Goal: Transaction & Acquisition: Obtain resource

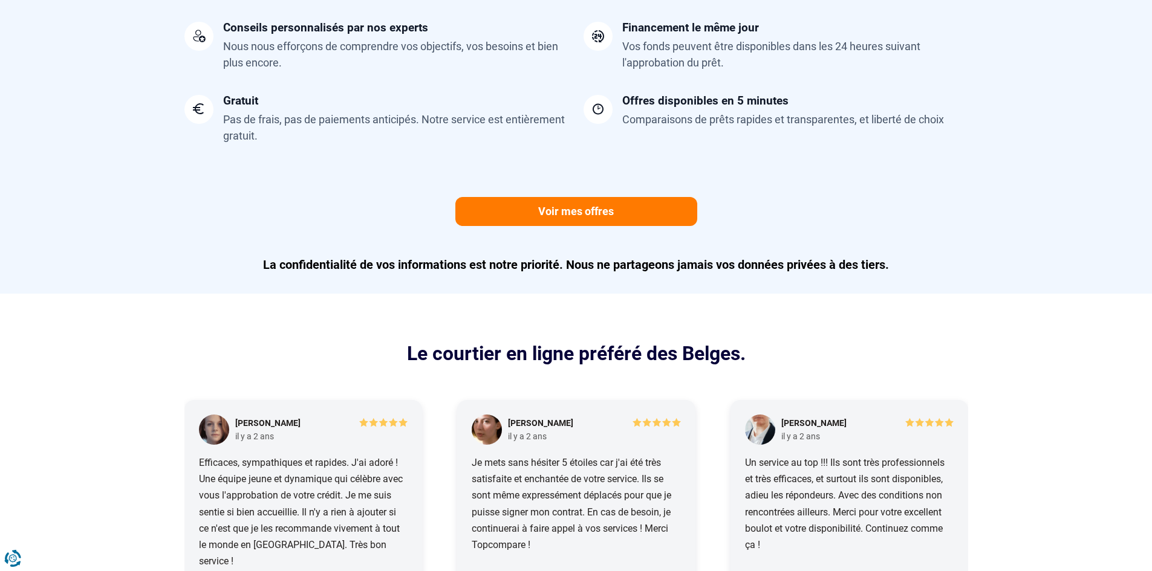
scroll to position [967, 0]
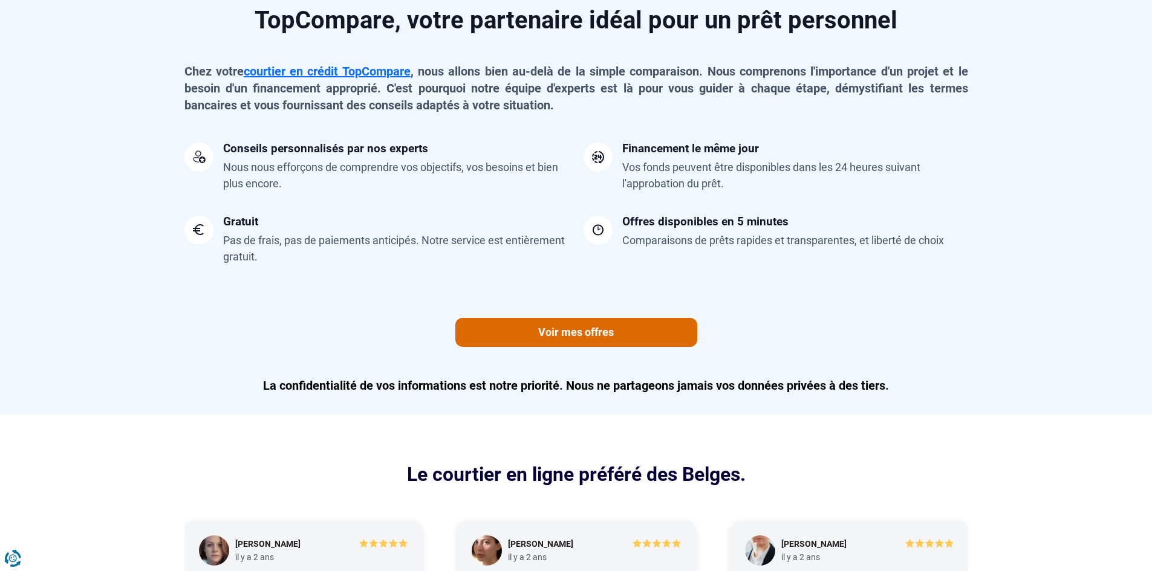
click at [629, 333] on link "Voir mes offres" at bounding box center [576, 332] width 242 height 29
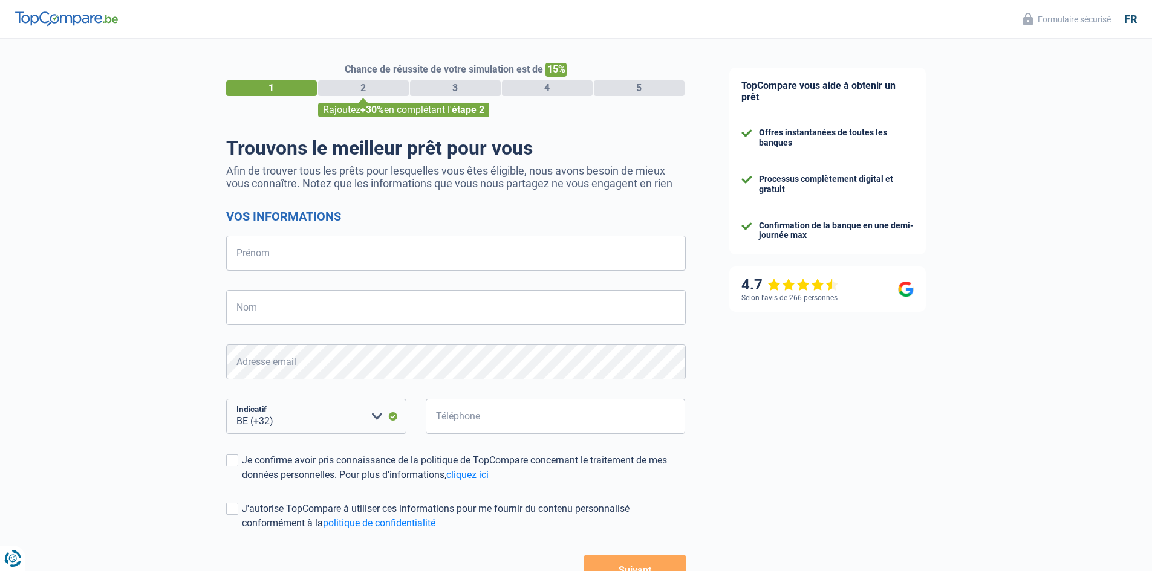
select select "32"
